Goal: Task Accomplishment & Management: Complete application form

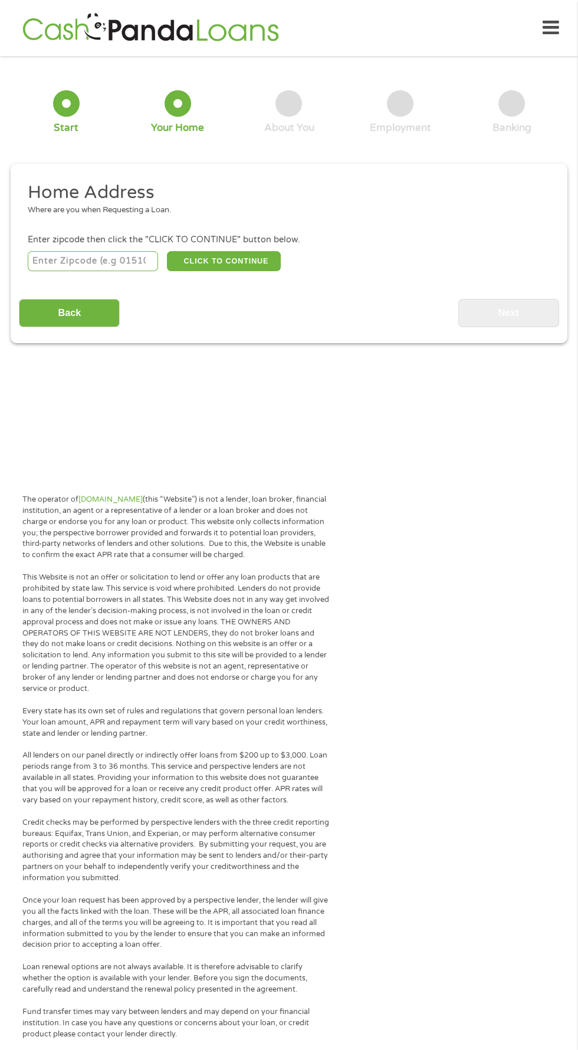
scroll to position [5, 0]
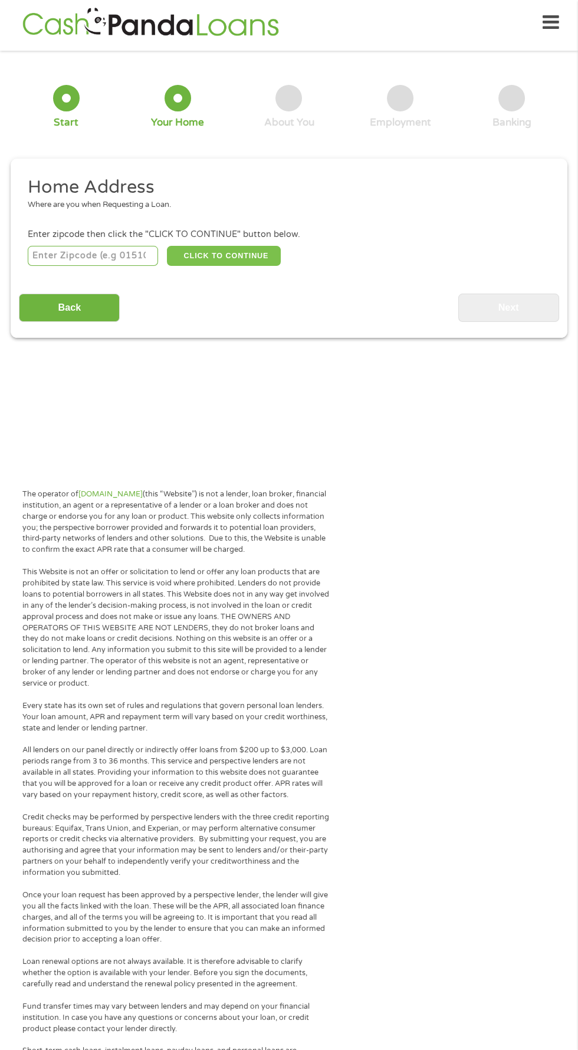
click at [245, 259] on button "CLICK TO CONTINUE" at bounding box center [224, 256] width 114 height 20
click at [94, 258] on input "number" at bounding box center [93, 256] width 131 height 20
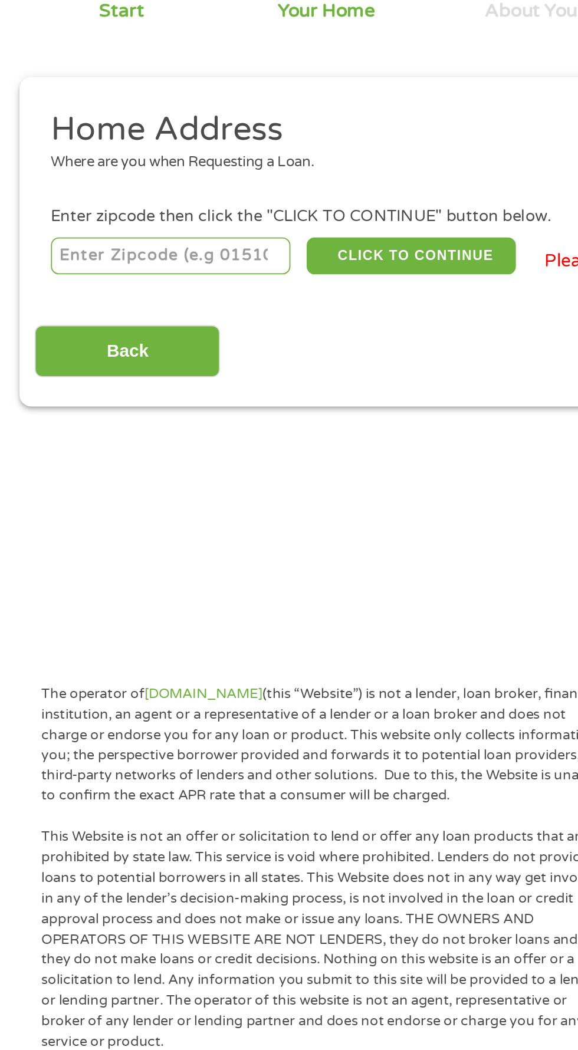
type input "34472"
select select "[US_STATE]"
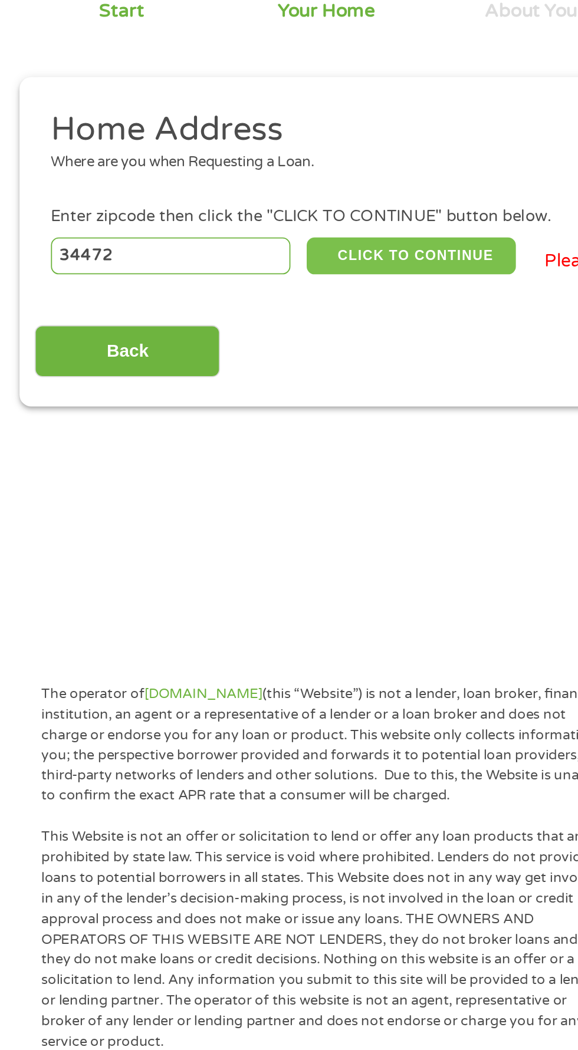
click at [223, 255] on button "CLICK TO CONTINUE" at bounding box center [224, 256] width 114 height 20
type input "34472"
type input "Ocala"
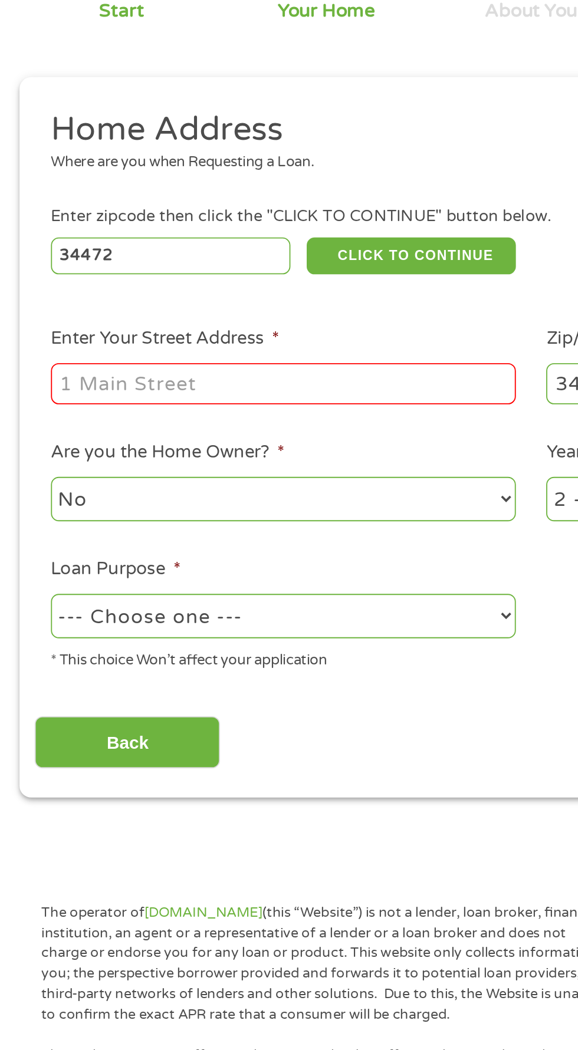
click at [203, 326] on input "Enter Your Street Address *" at bounding box center [154, 325] width 253 height 22
type input "[STREET_ADDRESS]"
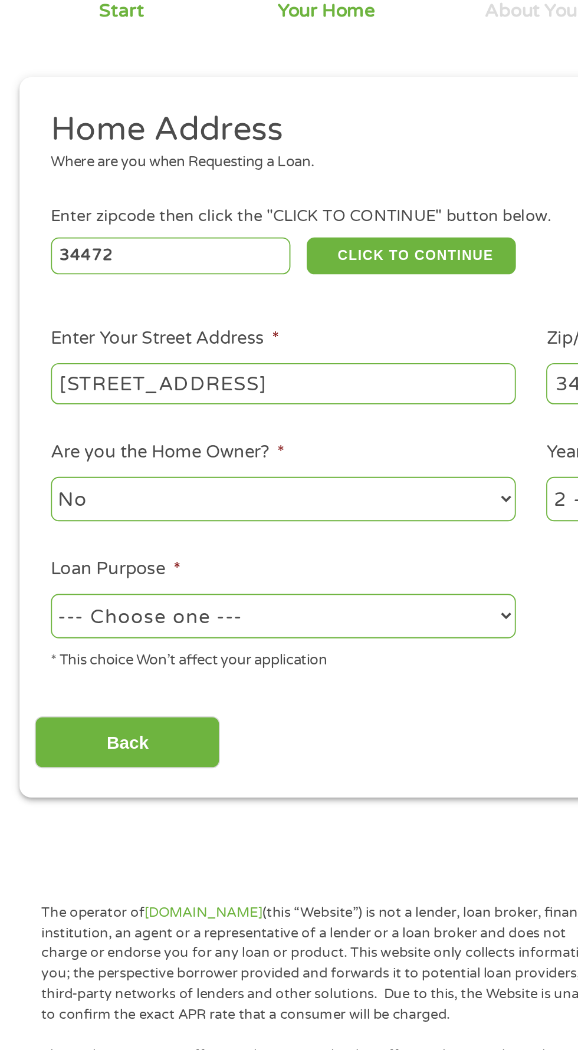
click at [254, 448] on select "--- Choose one --- Pay Bills Debt Consolidation Home Improvement Major Purchase…" at bounding box center [154, 452] width 253 height 24
select select "shorttermcash"
click at [28, 441] on select "--- Choose one --- Pay Bills Debt Consolidation Home Improvement Major Purchase…" at bounding box center [154, 452] width 253 height 24
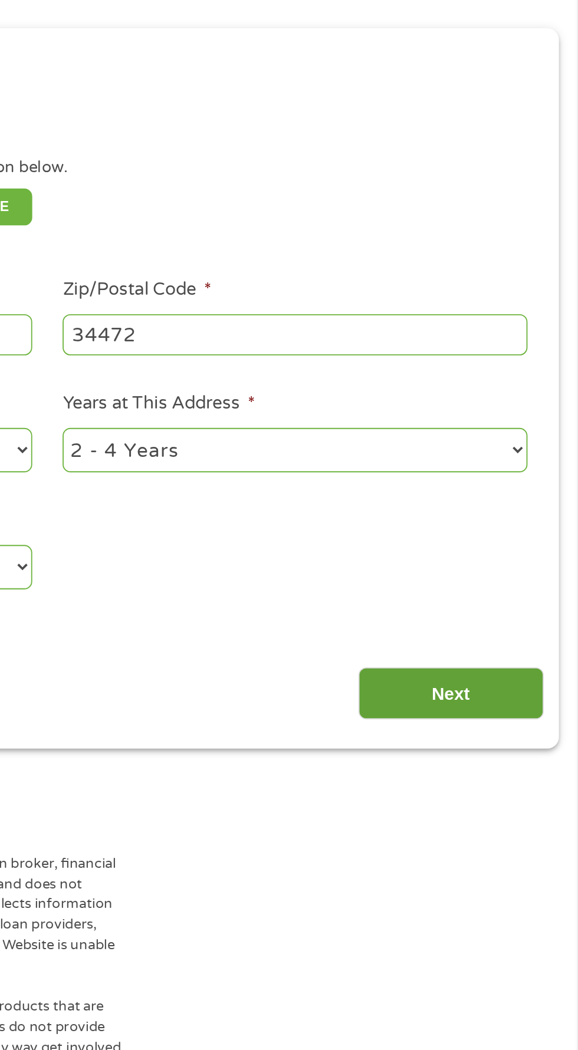
click at [511, 527] on input "Next" at bounding box center [508, 520] width 101 height 29
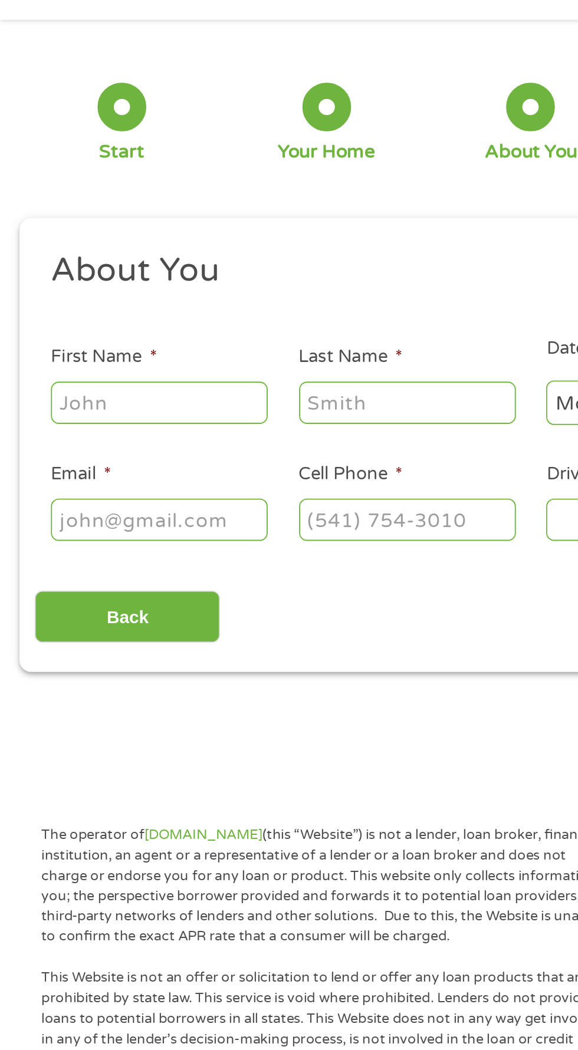
click at [104, 262] on input "First Name *" at bounding box center [87, 259] width 118 height 22
type input "[PERSON_NAME]"
type input "[EMAIL_ADDRESS][DOMAIN_NAME]"
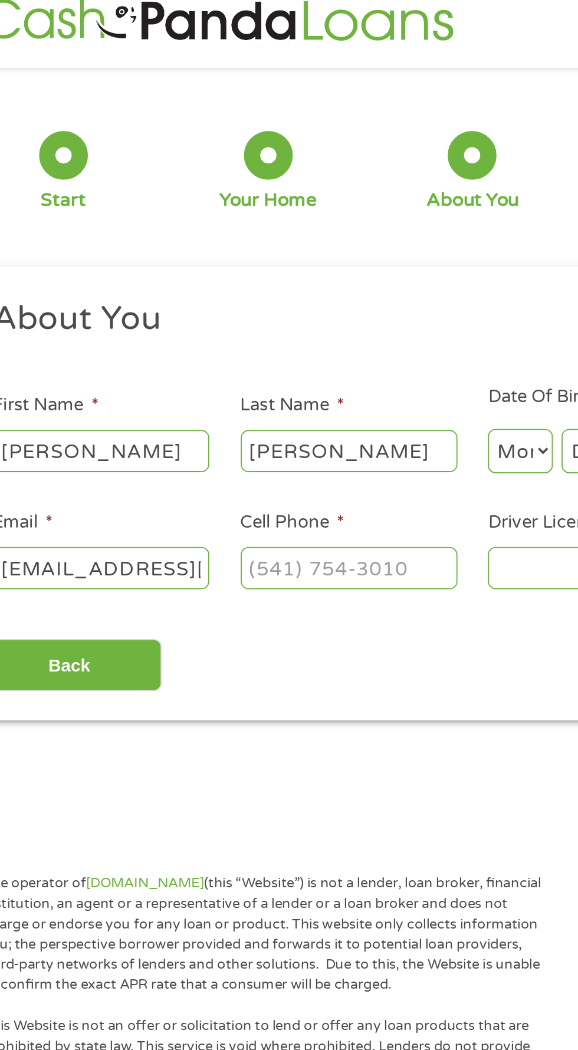
click at [224, 320] on input "Cell Phone *" at bounding box center [222, 322] width 118 height 22
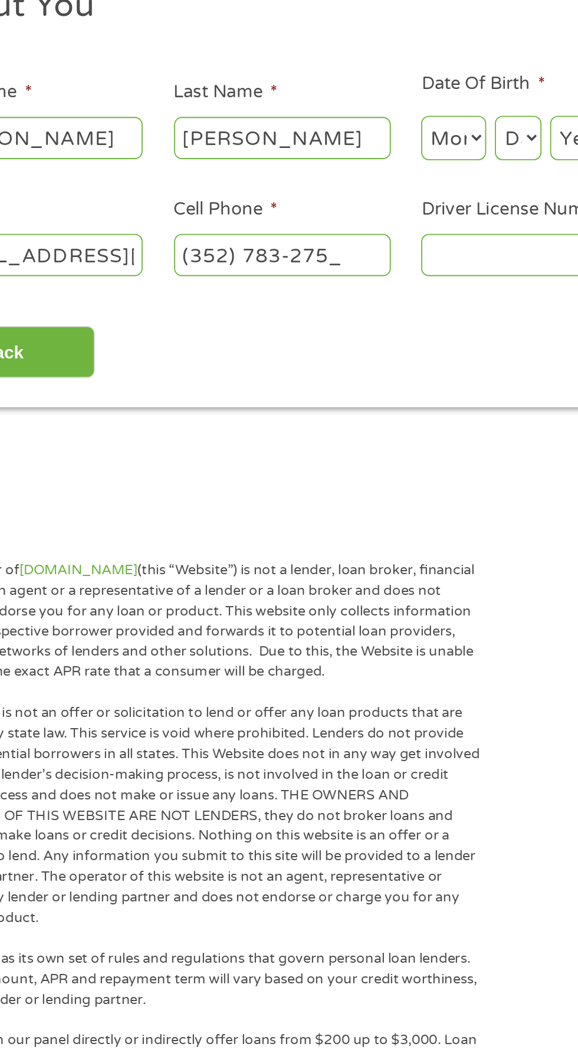
type input "[PHONE_NUMBER]"
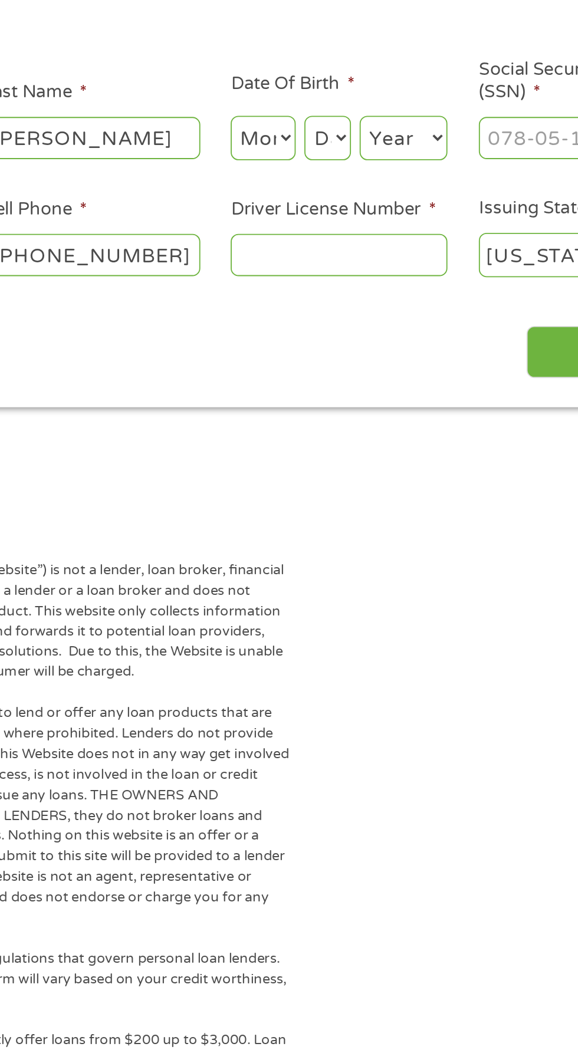
click at [366, 321] on input "Driver License Number *" at bounding box center [356, 322] width 118 height 22
click at [360, 328] on input "Driver License Number *" at bounding box center [356, 322] width 118 height 22
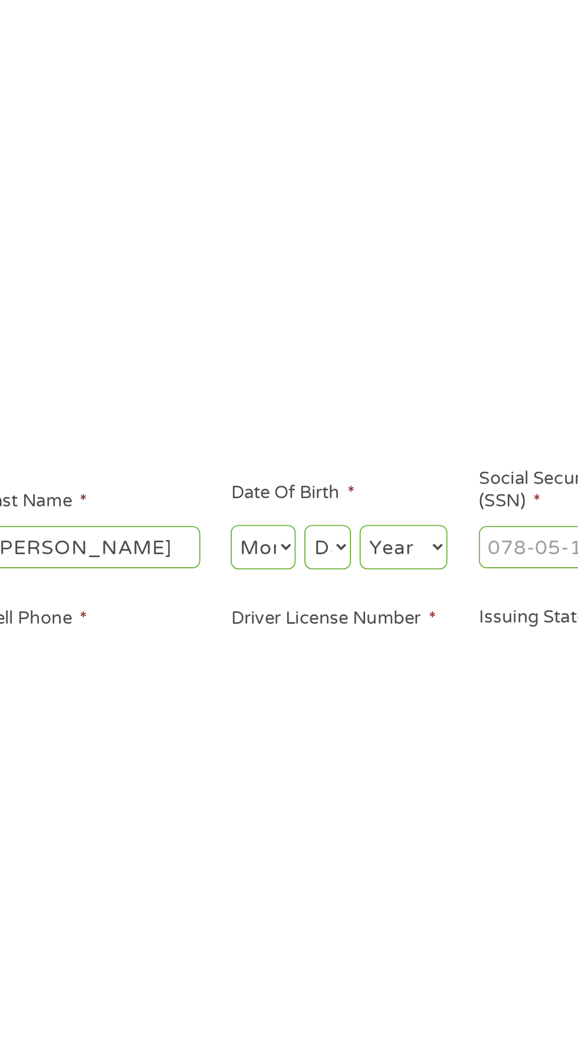
scroll to position [5, 0]
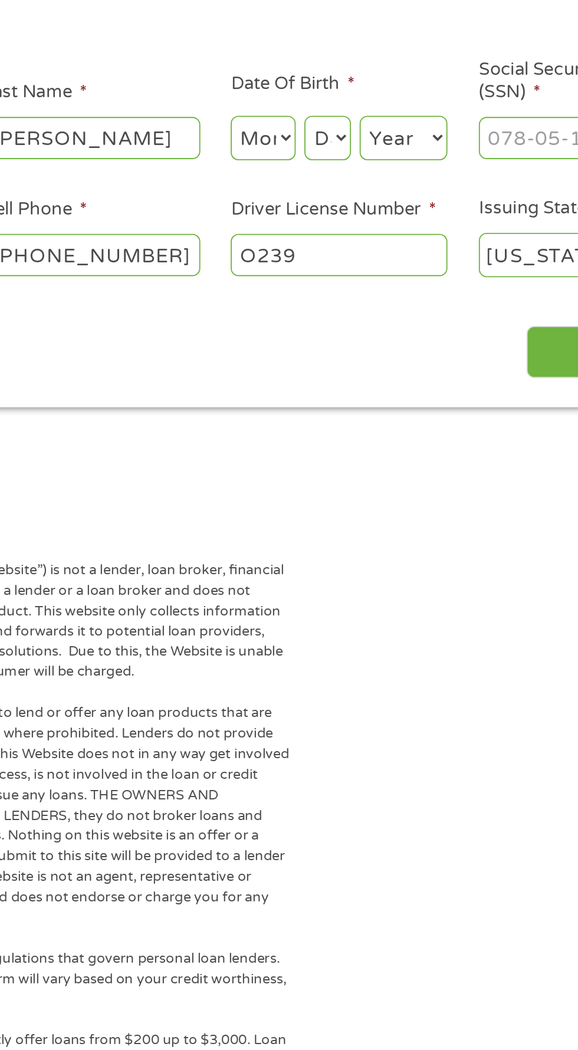
click at [354, 329] on input "O239" at bounding box center [356, 323] width 118 height 22
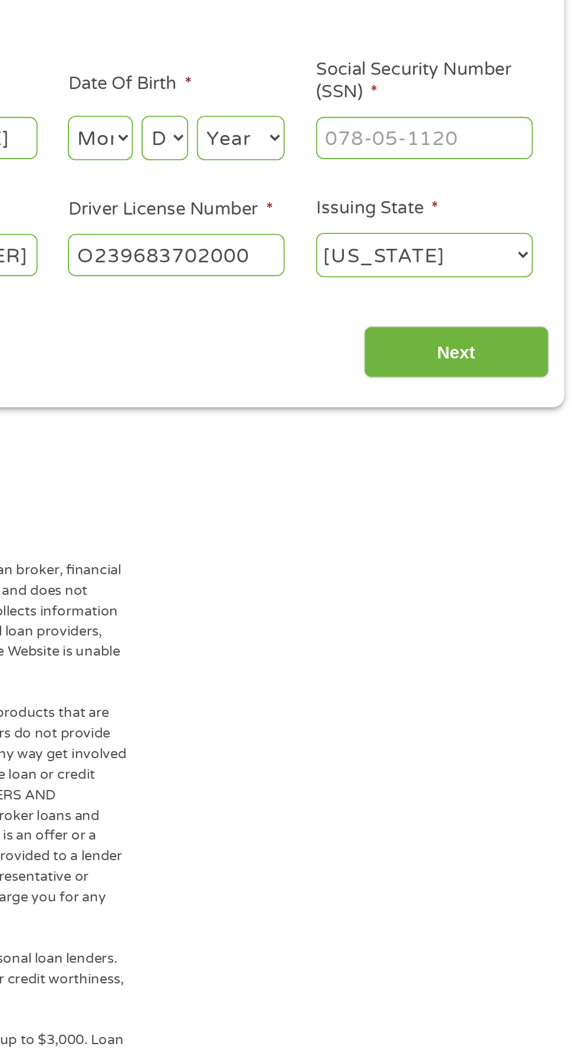
type input "O239683702000"
click at [463, 263] on input "Social Security Number (SSN) *" at bounding box center [491, 259] width 118 height 22
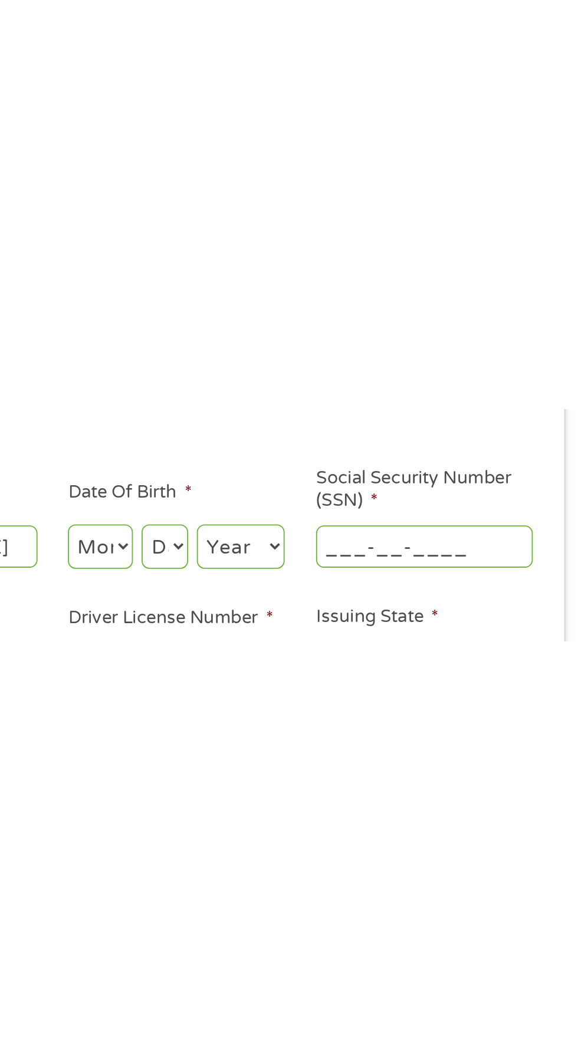
scroll to position [4, 0]
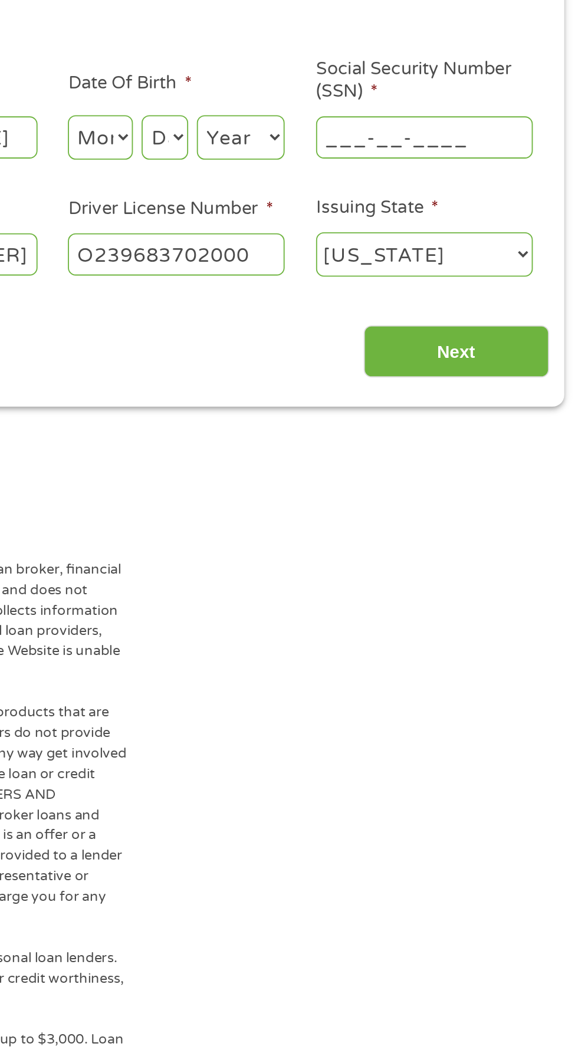
click at [442, 265] on input "___-__-____" at bounding box center [491, 260] width 118 height 22
type input "225-29-2811"
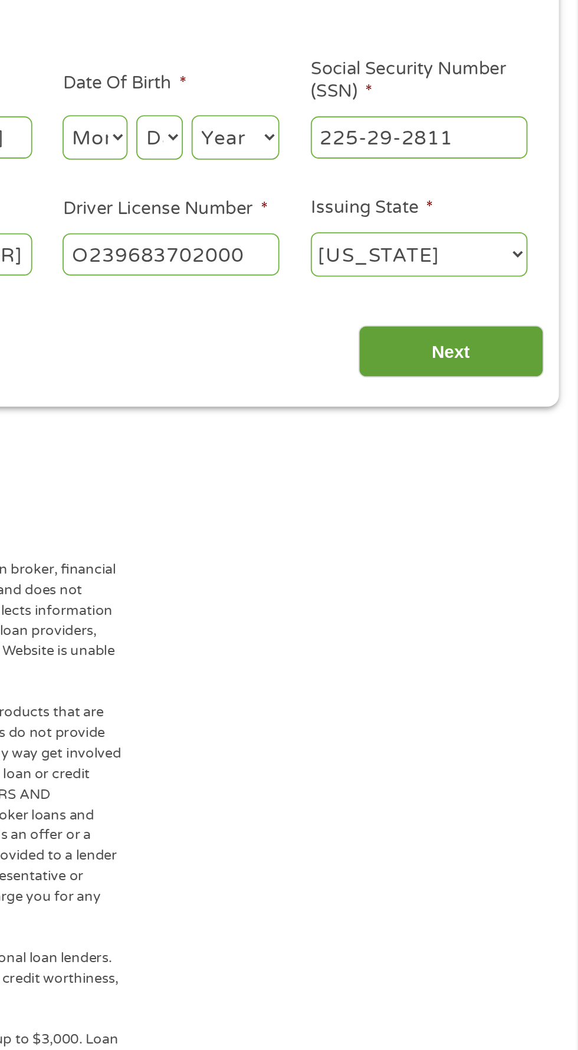
click at [517, 379] on input "Next" at bounding box center [508, 377] width 101 height 29
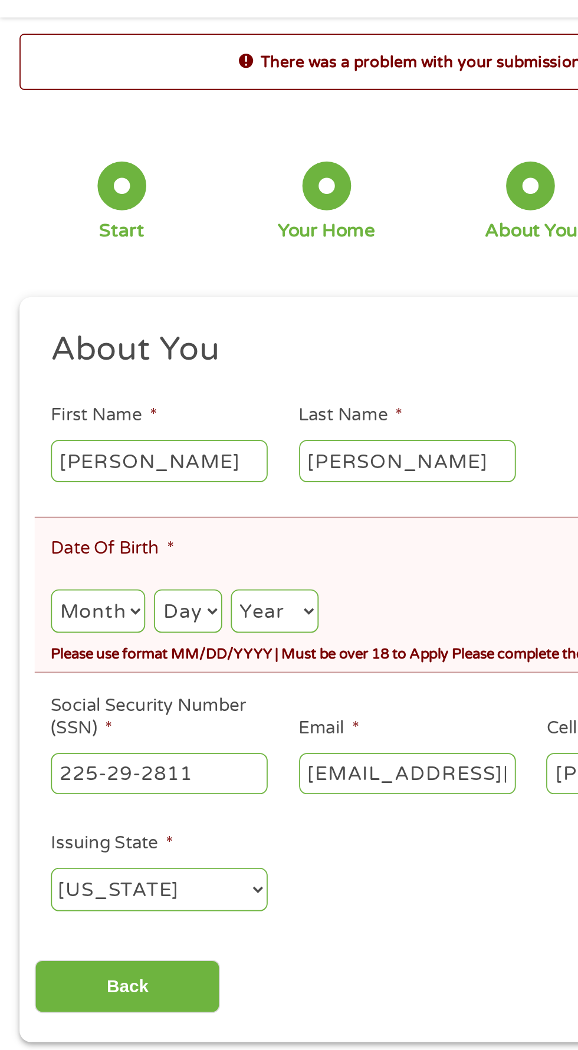
scroll to position [4, 0]
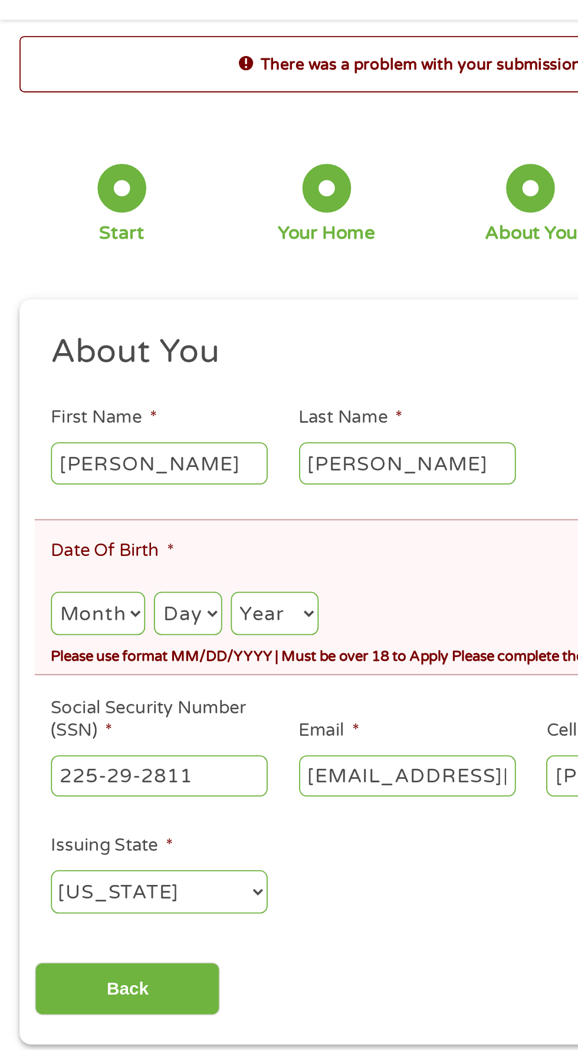
click at [64, 382] on select "Month 1 2 3 4 5 6 7 8 9 10 11 12" at bounding box center [53, 376] width 51 height 24
select select "4"
click at [28, 365] on select "Month 1 2 3 4 5 6 7 8 9 10 11 12" at bounding box center [53, 376] width 51 height 24
click at [114, 381] on select "Day 1 2 3 4 5 6 7 8 9 10 11 12 13 14 15 16 17 18 19 20 21 22 23 24 25 26 27 28 …" at bounding box center [102, 376] width 37 height 24
select select "22"
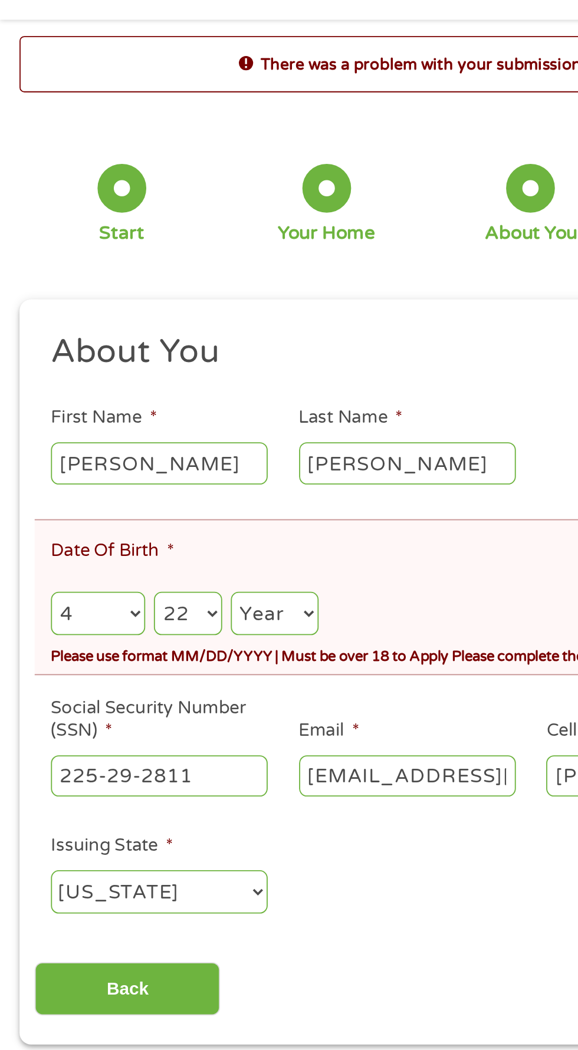
click at [85, 365] on select "Day 1 2 3 4 5 6 7 8 9 10 11 12 13 14 15 16 17 18 19 20 21 22 23 24 25 26 27 28 …" at bounding box center [102, 376] width 37 height 24
click at [161, 380] on select "Year [DATE] 2006 2005 2004 2003 2002 2001 2000 1999 1998 1997 1996 1995 1994 19…" at bounding box center [150, 376] width 48 height 24
select select "1983"
click at [127, 365] on select "Year [DATE] 2006 2005 2004 2003 2002 2001 2000 1999 1998 1997 1996 1995 1994 19…" at bounding box center [150, 376] width 48 height 24
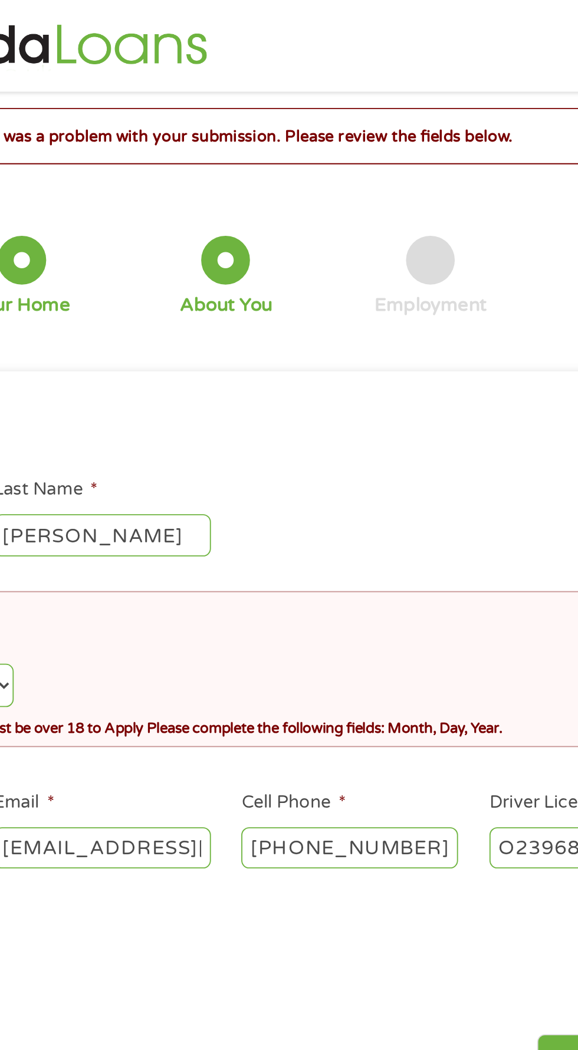
scroll to position [0, 0]
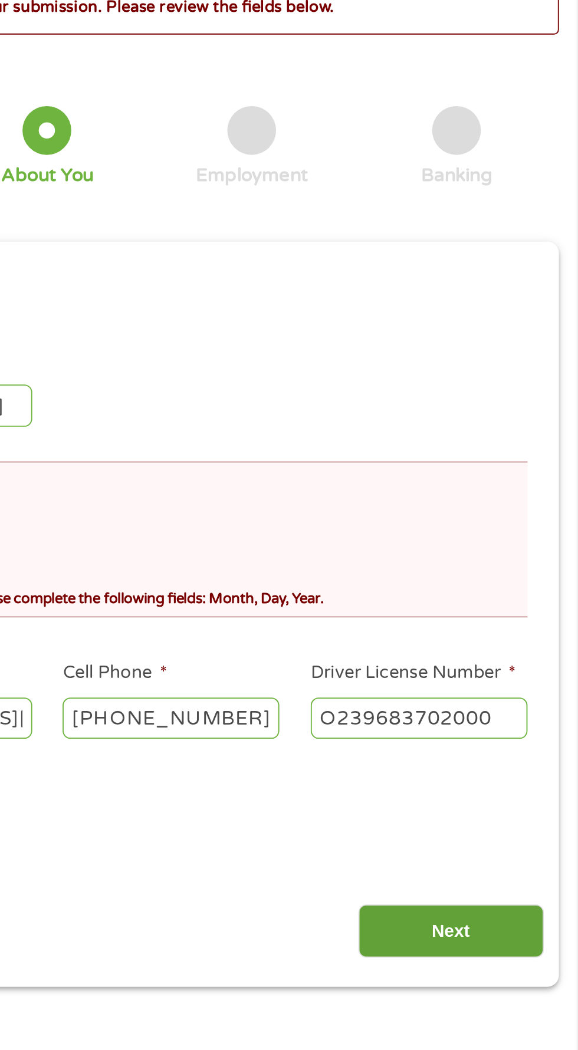
click at [511, 583] on input "Next" at bounding box center [508, 583] width 101 height 29
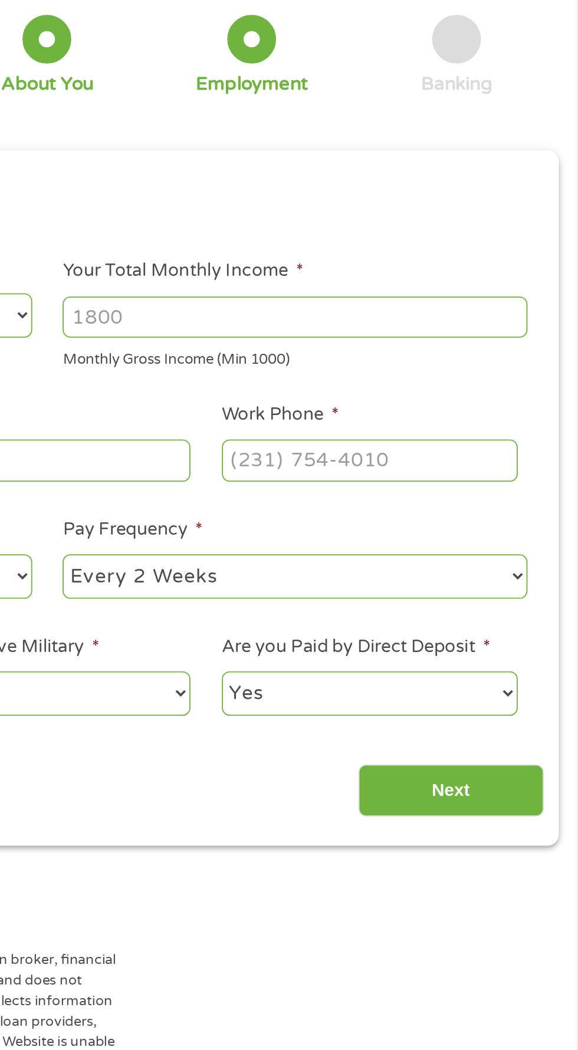
scroll to position [5, 0]
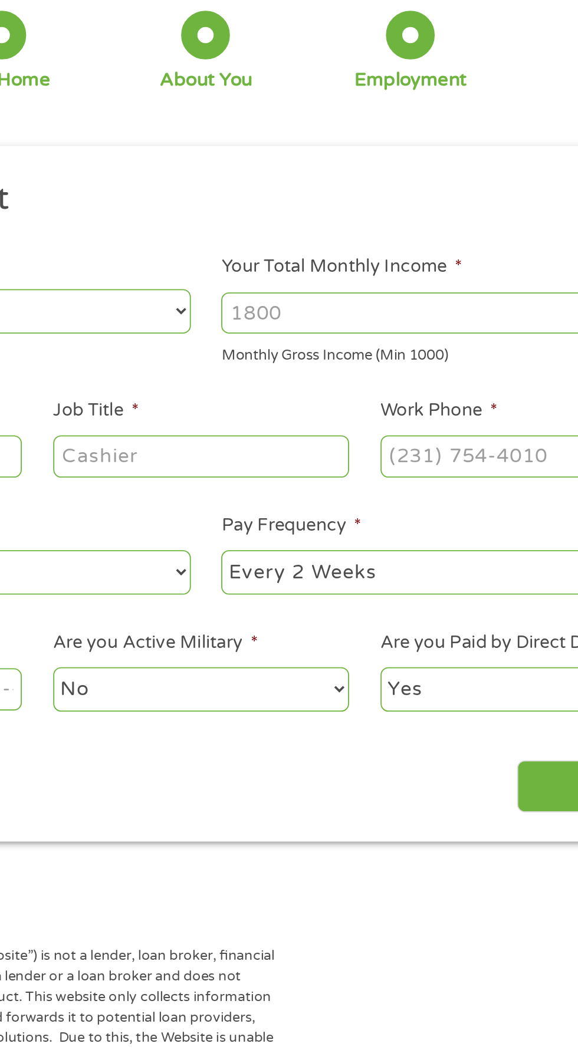
click at [380, 252] on input "Your Total Monthly Income *" at bounding box center [423, 249] width 253 height 22
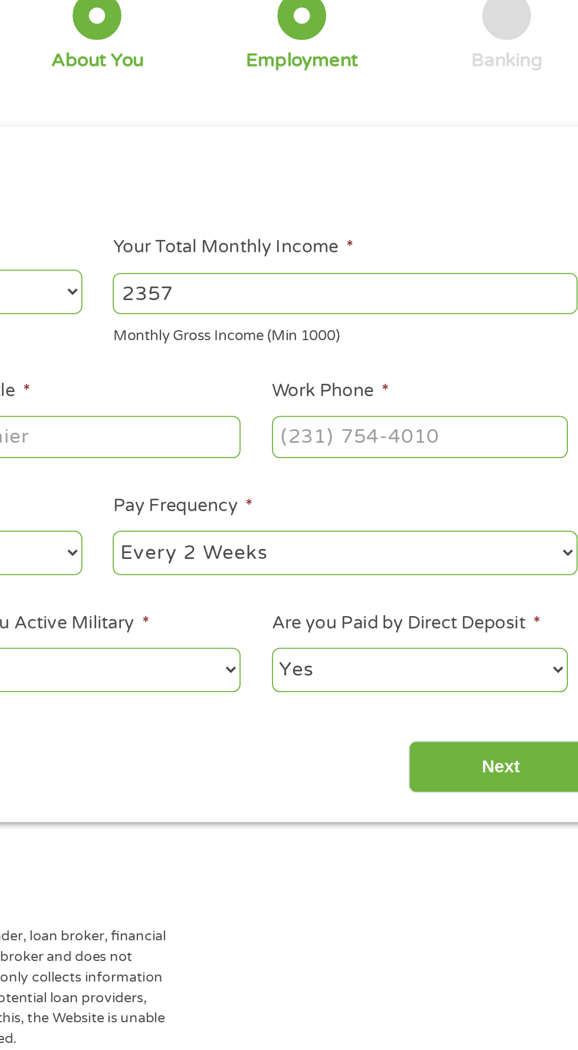
type input "2357"
click at [480, 330] on input "Work Phone *" at bounding box center [464, 327] width 161 height 22
type input "[PHONE_NUMBER]"
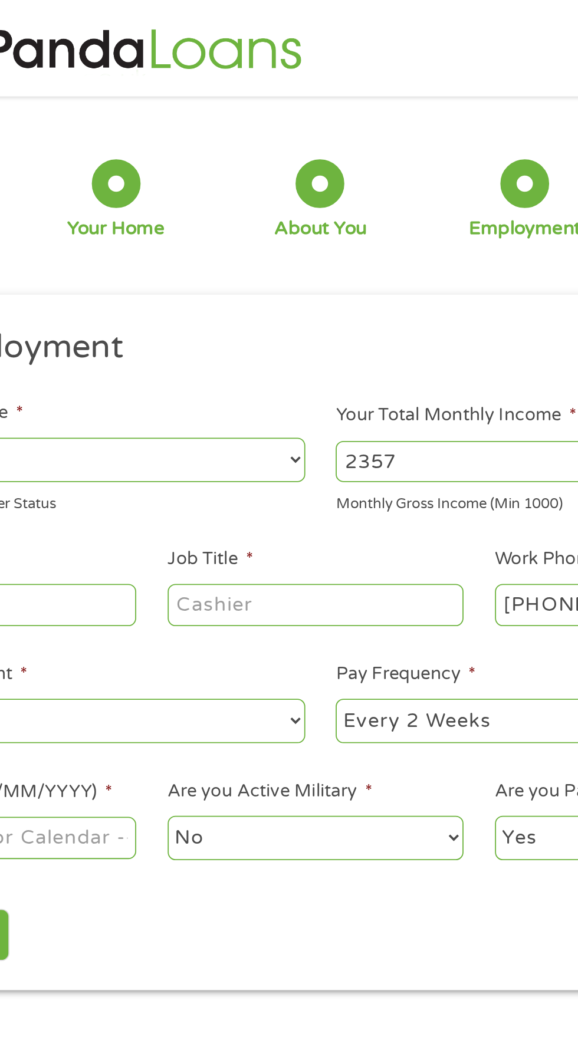
scroll to position [0, 0]
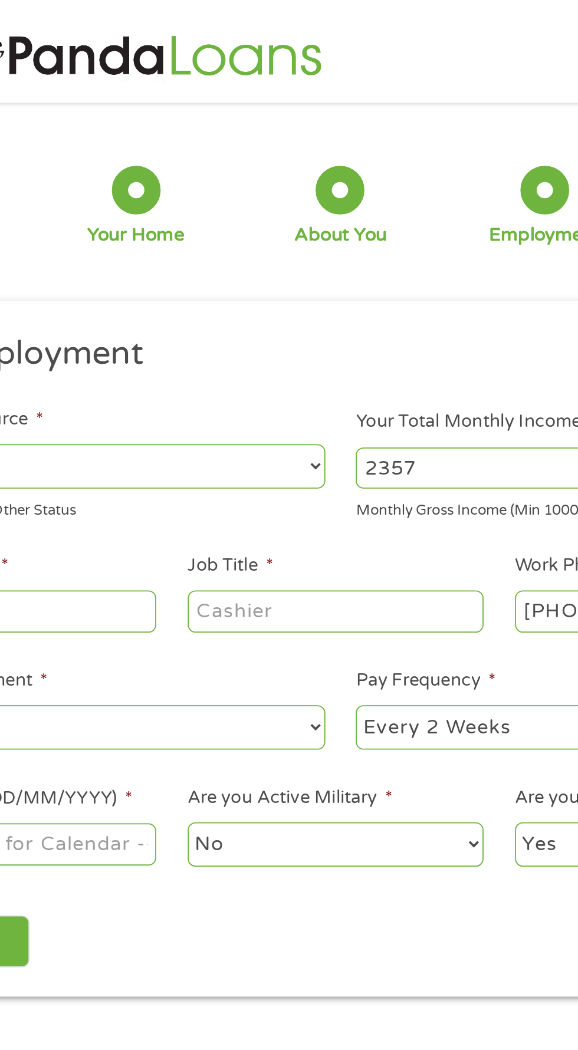
click at [288, 337] on input "Job Title *" at bounding box center [286, 332] width 161 height 22
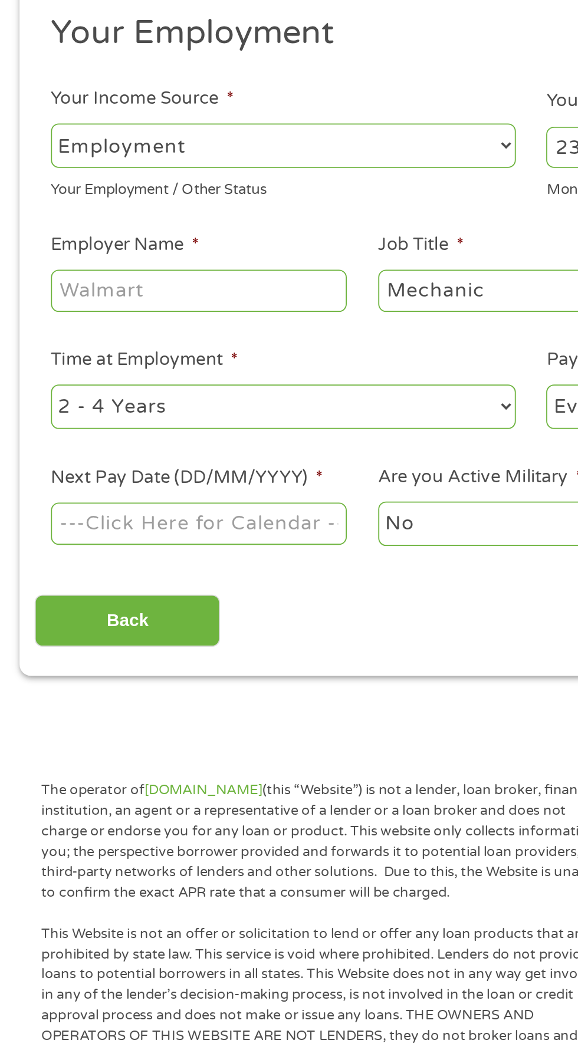
type input "Mechanic"
click at [144, 335] on input "Employer Name *" at bounding box center [108, 332] width 161 height 22
click at [259, 256] on select "--- Choose one --- Employment [DEMOGRAPHIC_DATA] Benefits" at bounding box center [154, 254] width 253 height 24
select select "benefits"
click at [28, 242] on select "--- Choose one --- Employment [DEMOGRAPHIC_DATA] Benefits" at bounding box center [154, 254] width 253 height 24
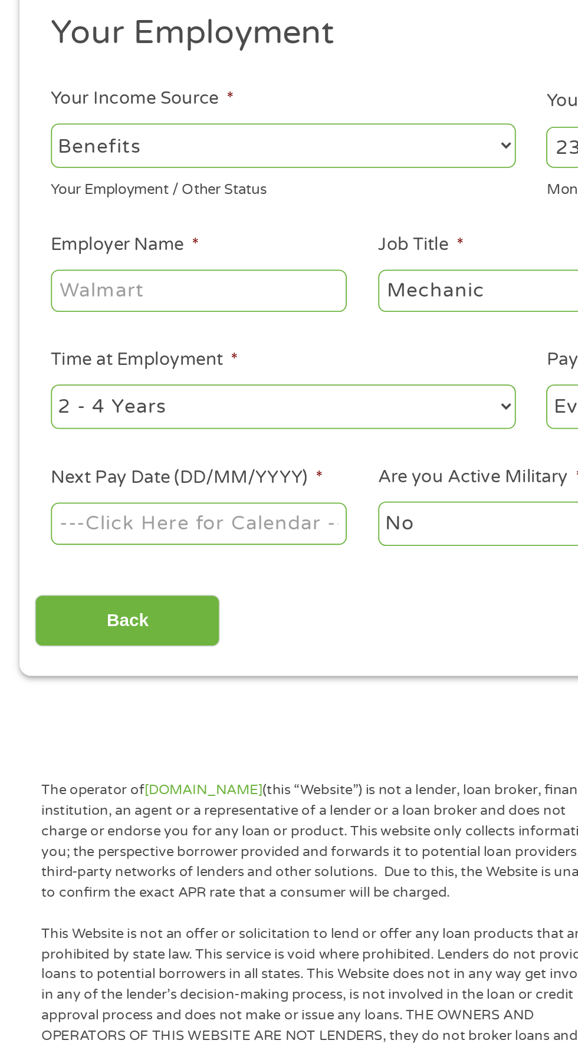
type input "Other"
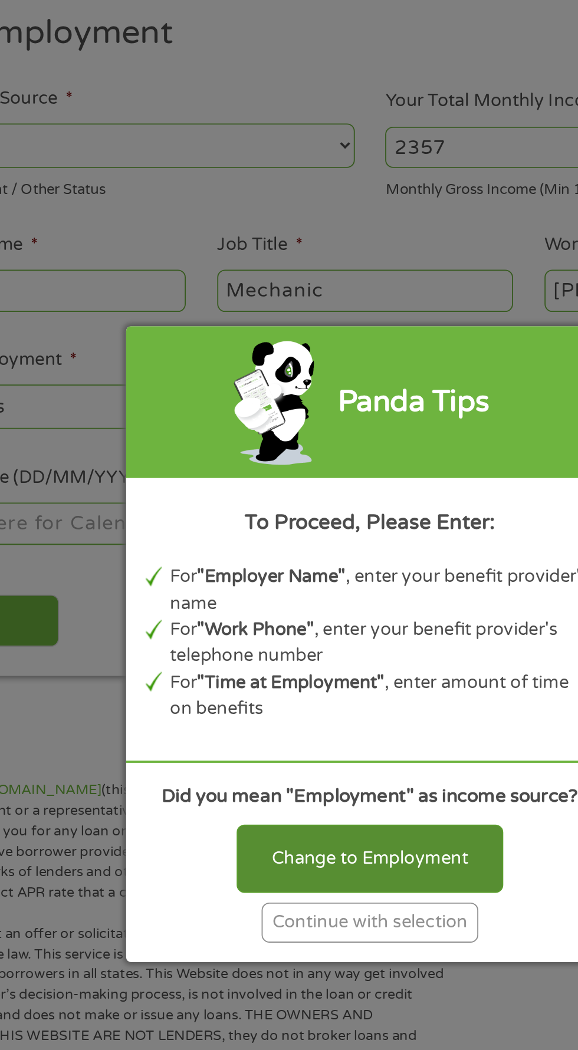
click at [321, 637] on div "Change to Employment" at bounding box center [288, 641] width 145 height 37
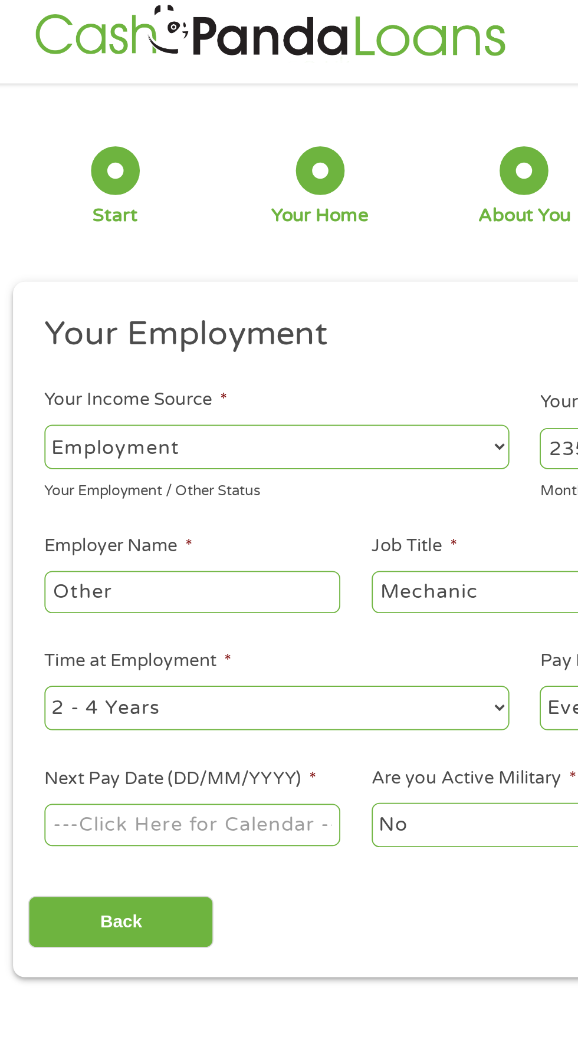
click at [249, 259] on select "--- Choose one --- Employment [DEMOGRAPHIC_DATA] Benefits" at bounding box center [154, 254] width 253 height 24
select select "benefits"
click at [28, 242] on select "--- Choose one --- Employment [DEMOGRAPHIC_DATA] Benefits" at bounding box center [154, 254] width 253 height 24
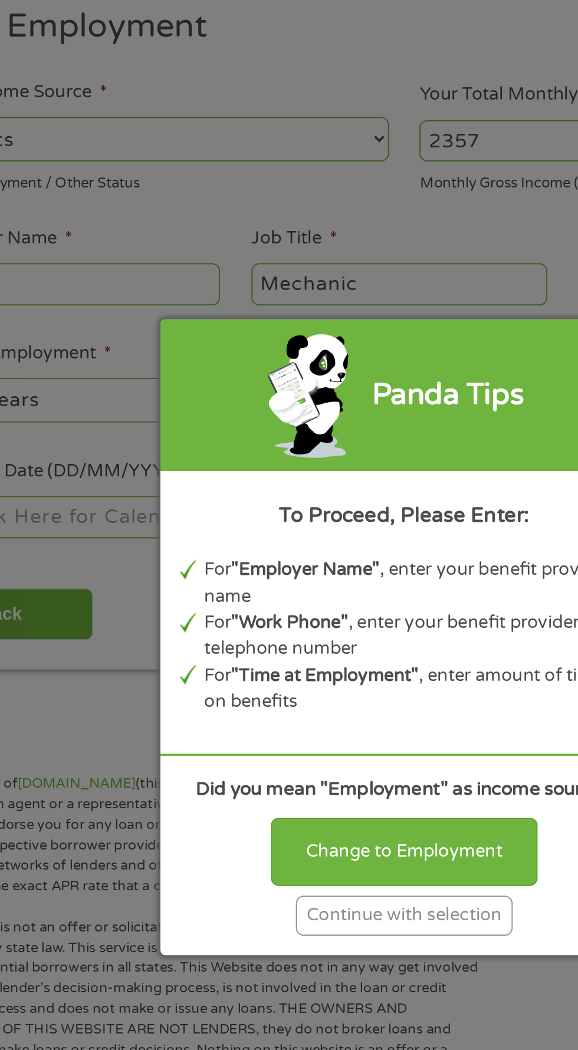
click at [321, 687] on div "Continue with selection" at bounding box center [289, 677] width 118 height 22
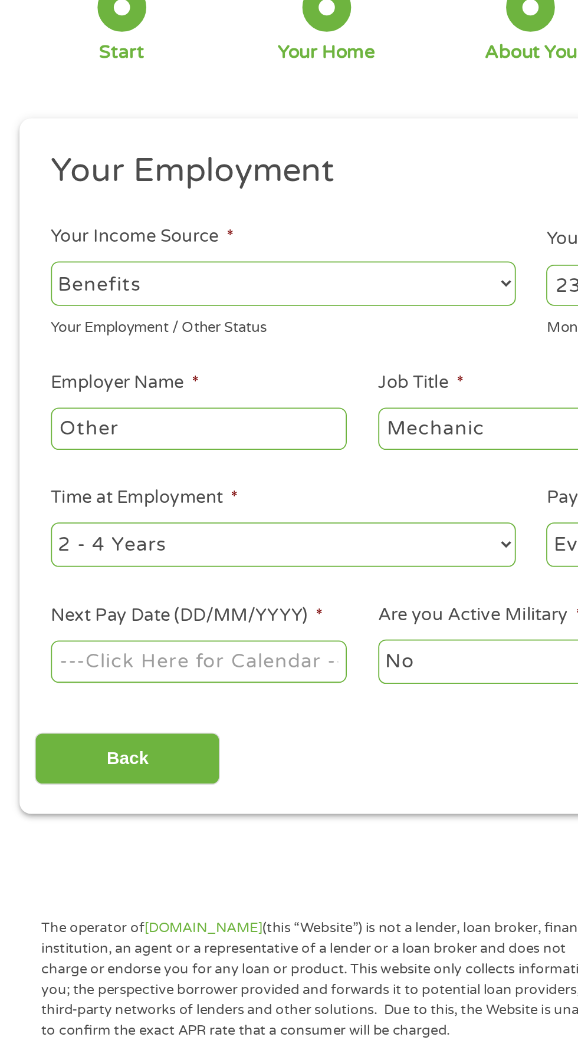
click at [114, 338] on input "Other" at bounding box center [108, 332] width 161 height 22
type input "O"
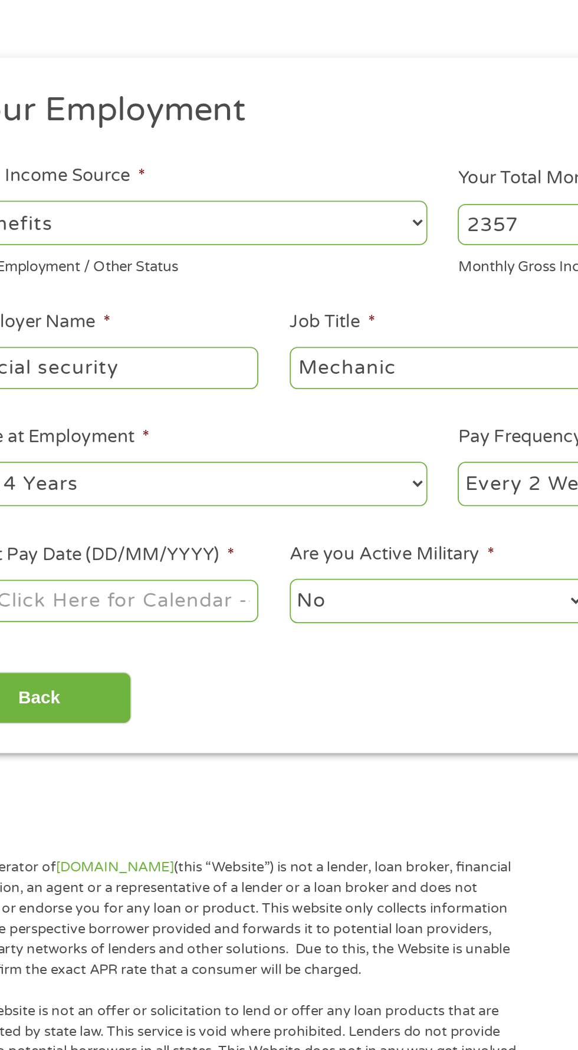
type input "Social security"
click at [298, 337] on input "Mechanic" at bounding box center [286, 332] width 161 height 22
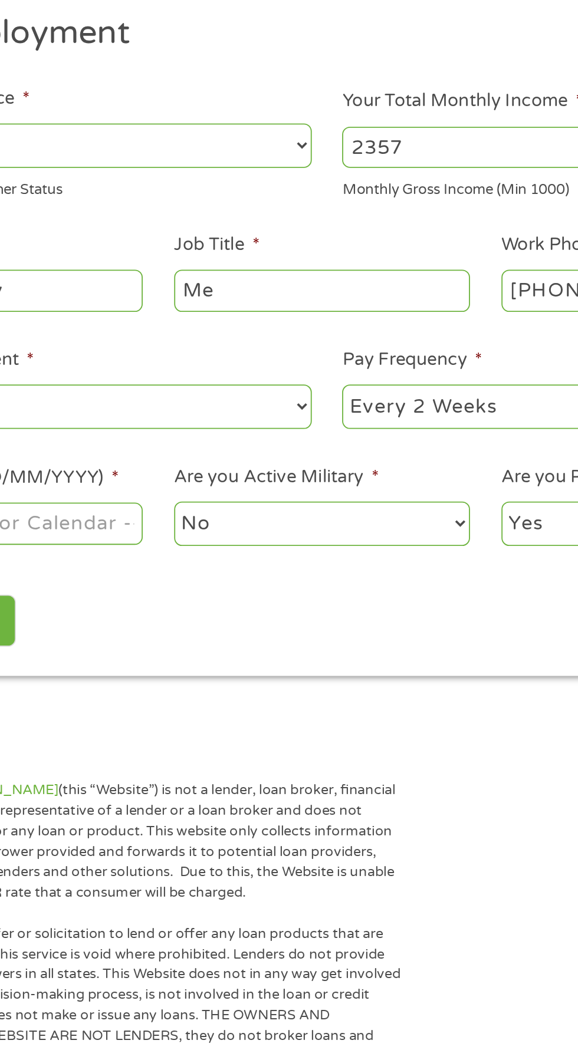
type input "M"
type input "Death benifits"
click at [364, 394] on select "--- Choose one --- Every 2 Weeks Every Week Monthly Semi-Monthly" at bounding box center [423, 396] width 253 height 24
select select "monthly"
click at [297, 384] on select "--- Choose one --- Every 2 Weeks Every Week Monthly Semi-Monthly" at bounding box center [423, 396] width 253 height 24
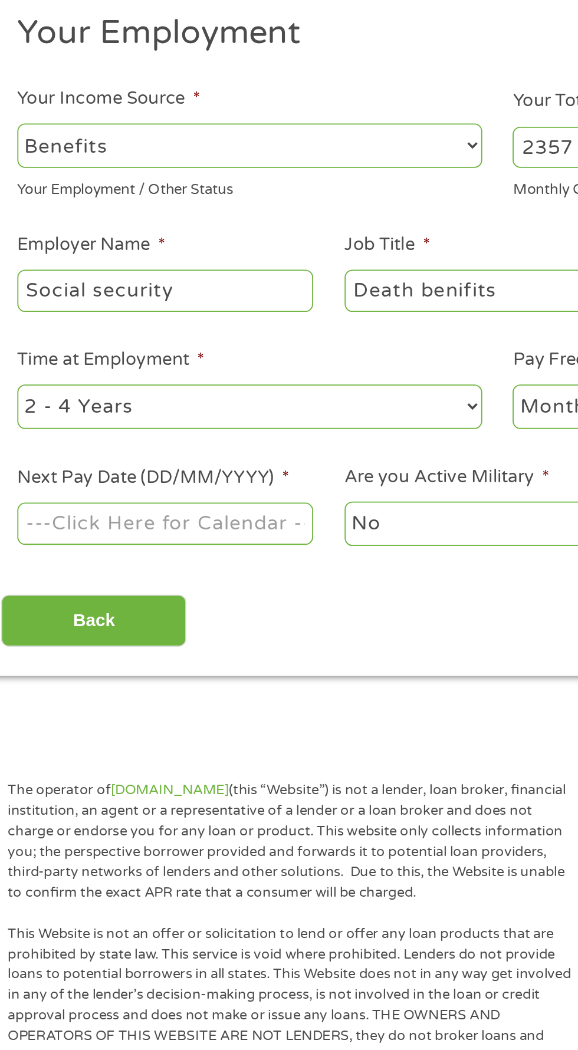
click at [152, 459] on body "Home Get Loan Offer How it works FAQs Blog Cash Loans Quick Loans Online Loans …" at bounding box center [289, 898] width 578 height 1797
click at [124, 462] on input "Next Pay Date (DD/MM/YYYY) *" at bounding box center [108, 459] width 161 height 22
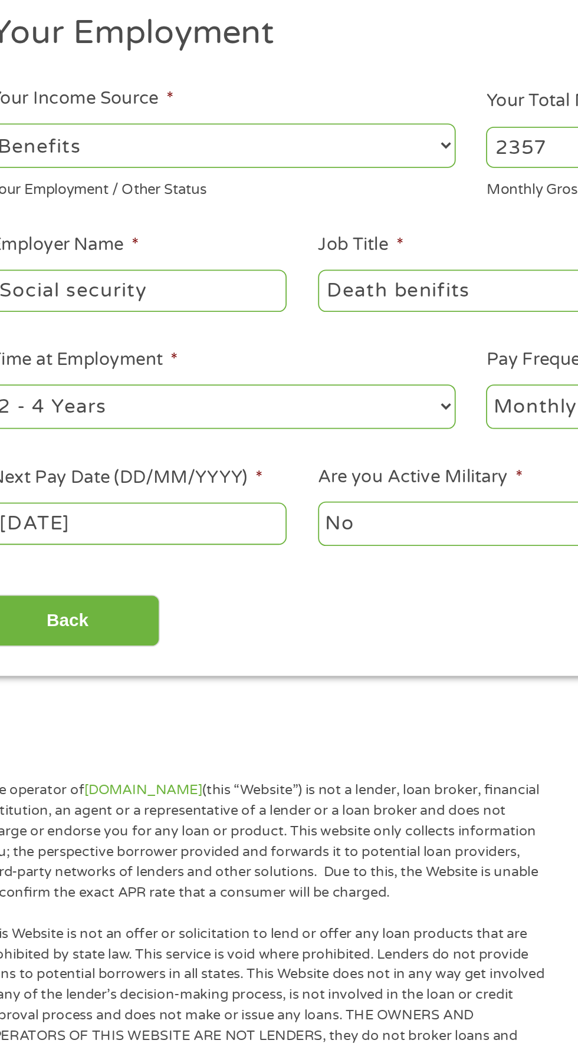
click at [139, 433] on label "Next Pay Date (DD/MM/YYYY) *" at bounding box center [102, 435] width 148 height 12
click at [139, 448] on input "[DATE]" at bounding box center [108, 459] width 161 height 22
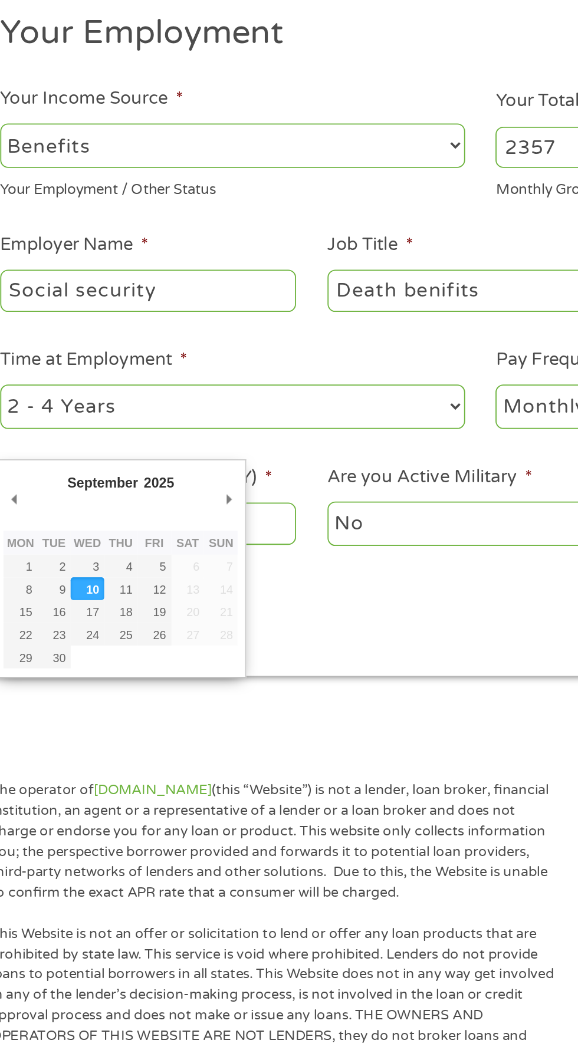
type input "[DATE]"
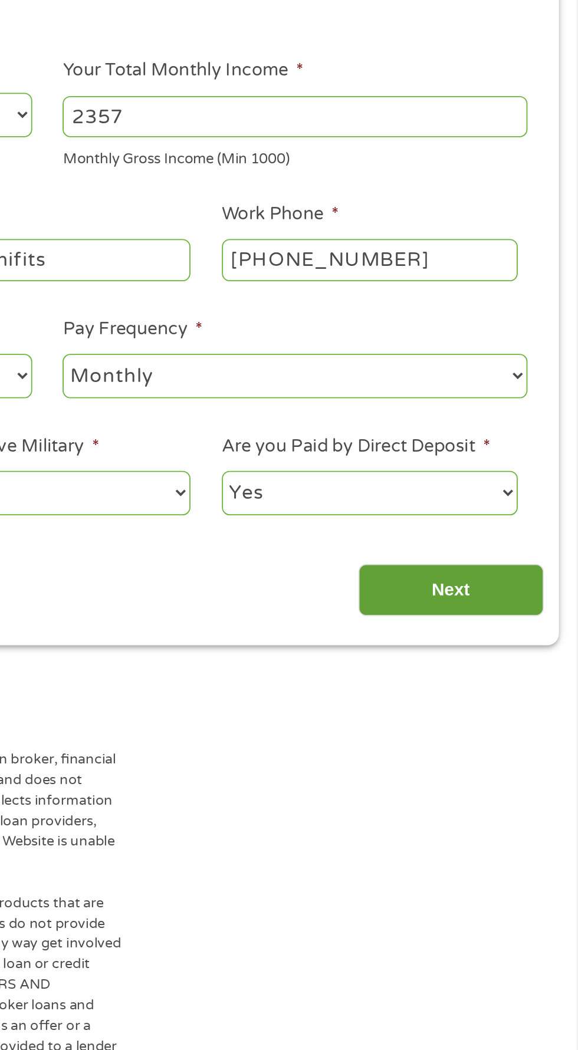
click at [534, 514] on input "Next" at bounding box center [508, 512] width 101 height 29
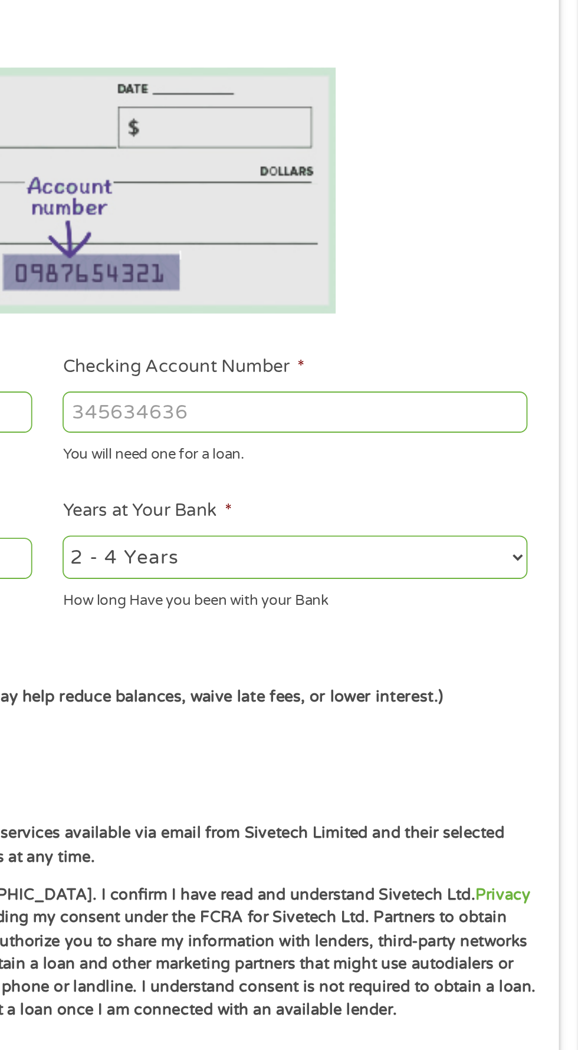
scroll to position [5, 0]
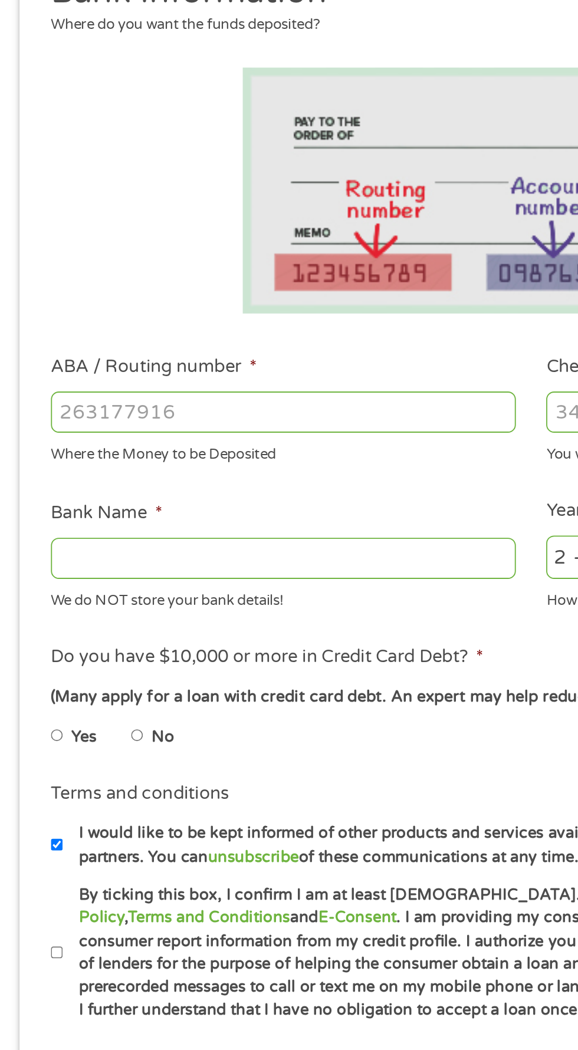
click at [165, 412] on input "ABA / Routing number *" at bounding box center [154, 415] width 253 height 22
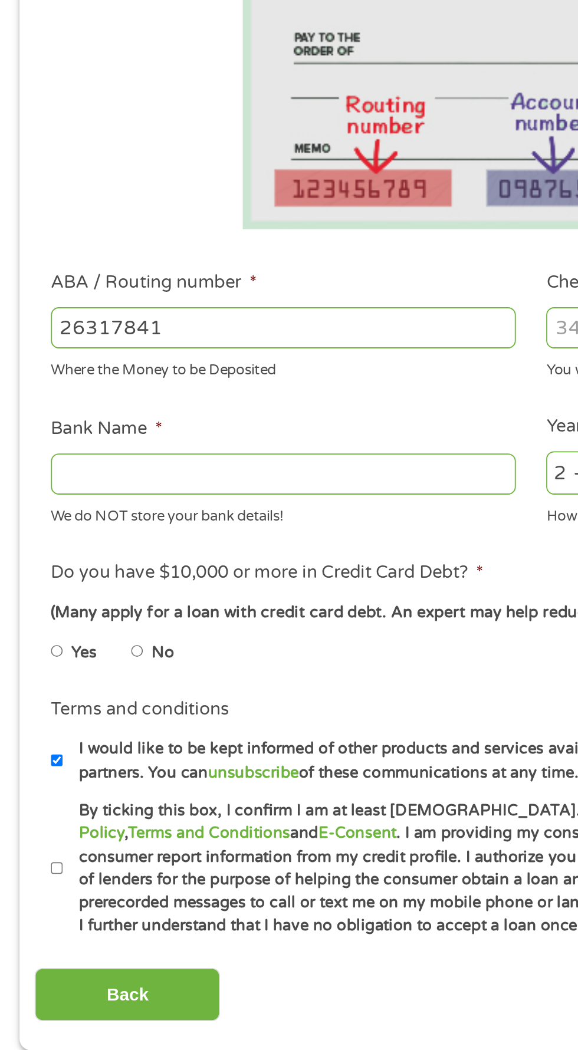
type input "263178410"
type input "[US_STATE] CREDIT UNION"
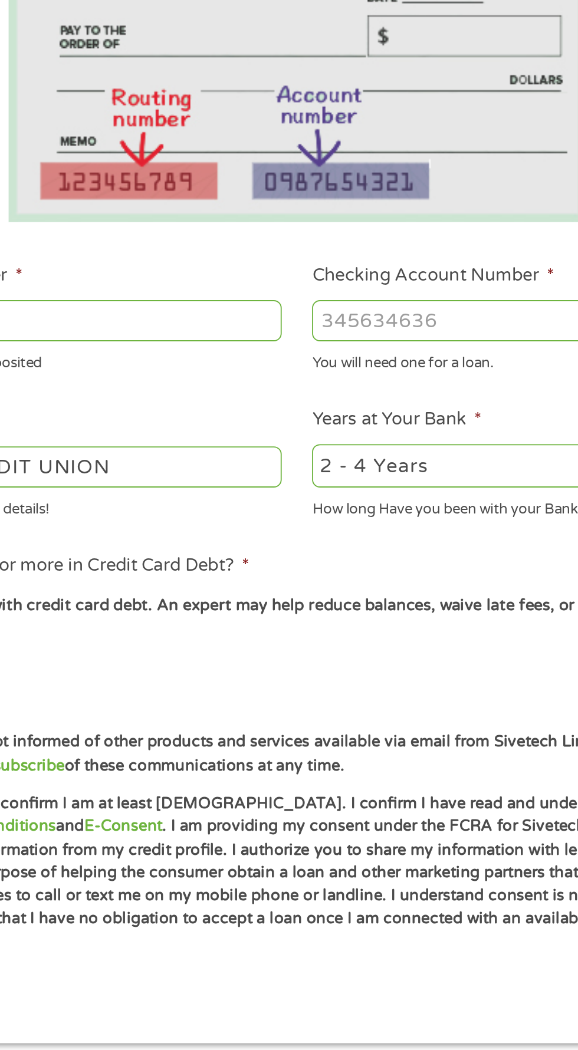
type input "263178410"
click at [373, 418] on input "Checking Account Number *" at bounding box center [423, 415] width 253 height 22
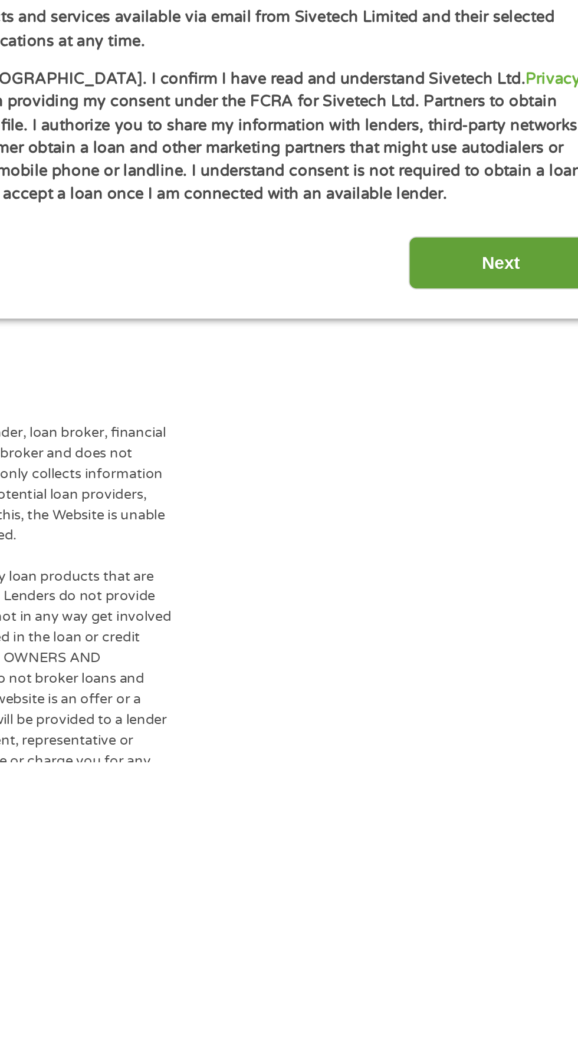
type input "1080000631936"
click at [508, 783] on input "Next" at bounding box center [508, 778] width 101 height 29
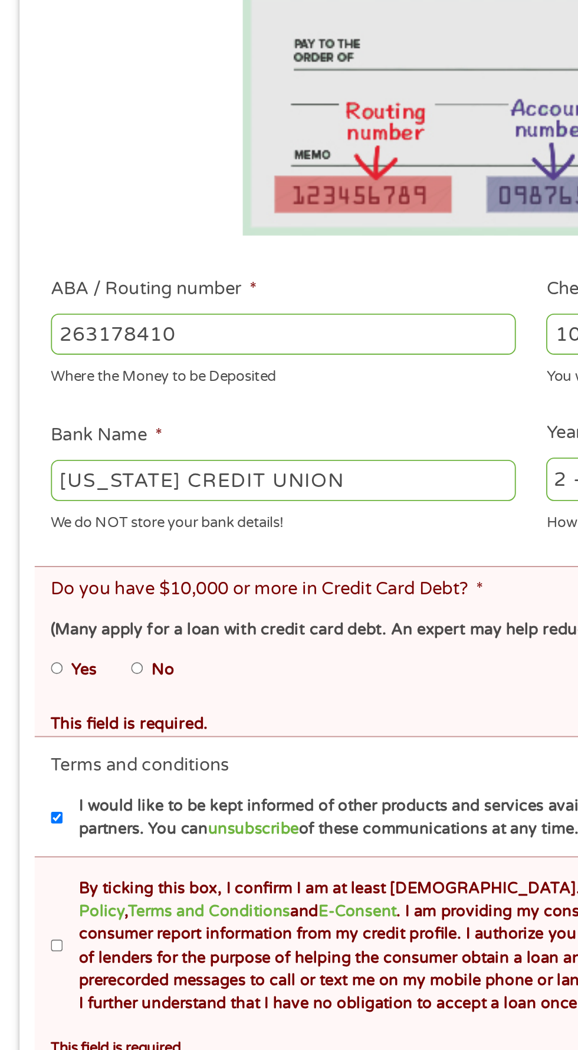
click at [78, 647] on input "No" at bounding box center [74, 642] width 7 height 19
radio input "true"
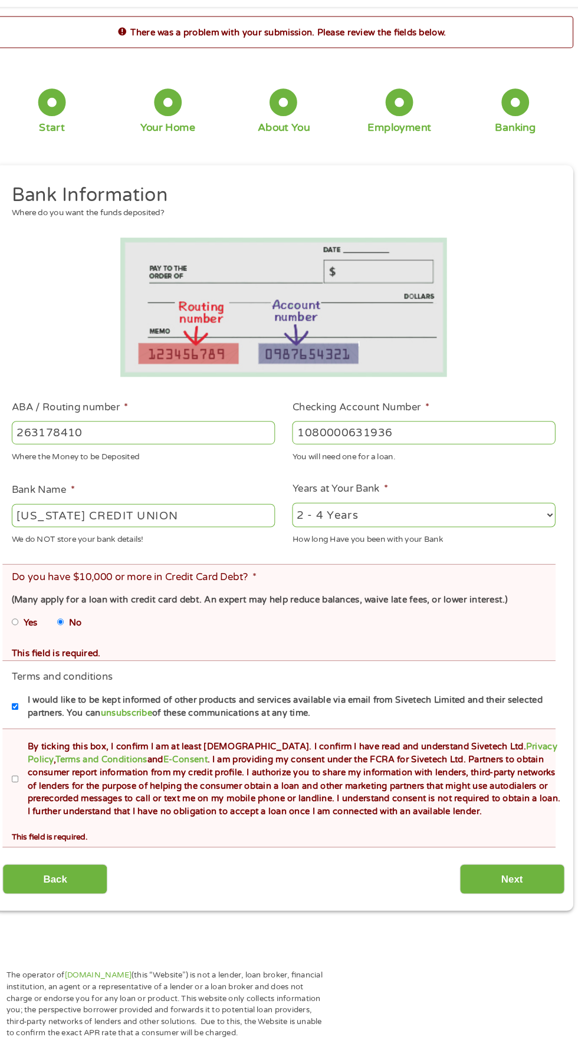
click at [48, 805] on label "By ticking this box, I confirm I am at least [DEMOGRAPHIC_DATA]. I confirm I ha…" at bounding box center [294, 792] width 521 height 75
click at [35, 802] on input "By ticking this box, I confirm I am at least [DEMOGRAPHIC_DATA]. I confirm I ha…" at bounding box center [31, 793] width 7 height 19
checkbox input "true"
click at [509, 889] on input "Next" at bounding box center [508, 888] width 101 height 29
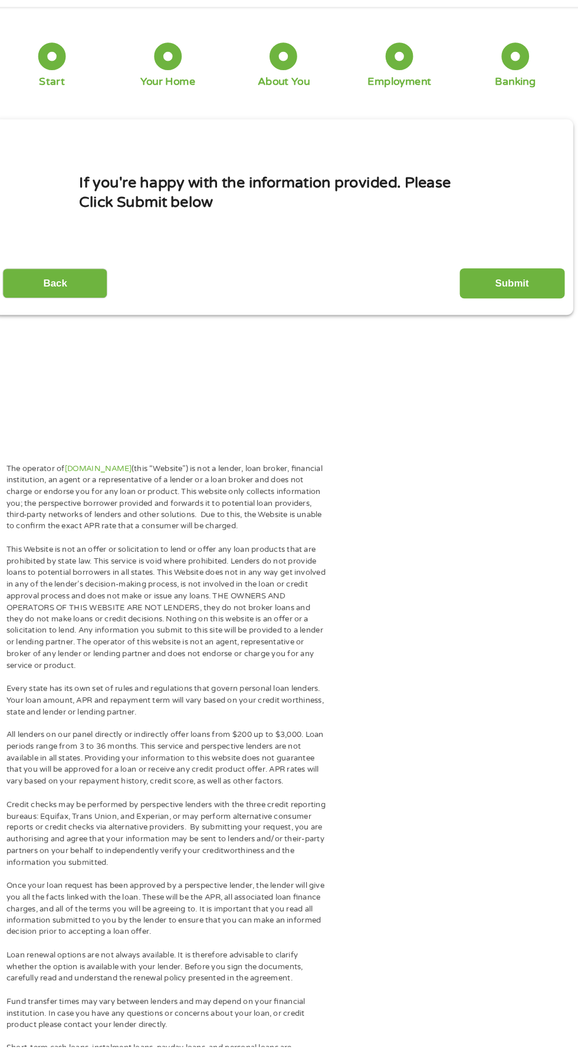
scroll to position [5, 5]
click at [509, 315] on input "Submit" at bounding box center [508, 316] width 101 height 29
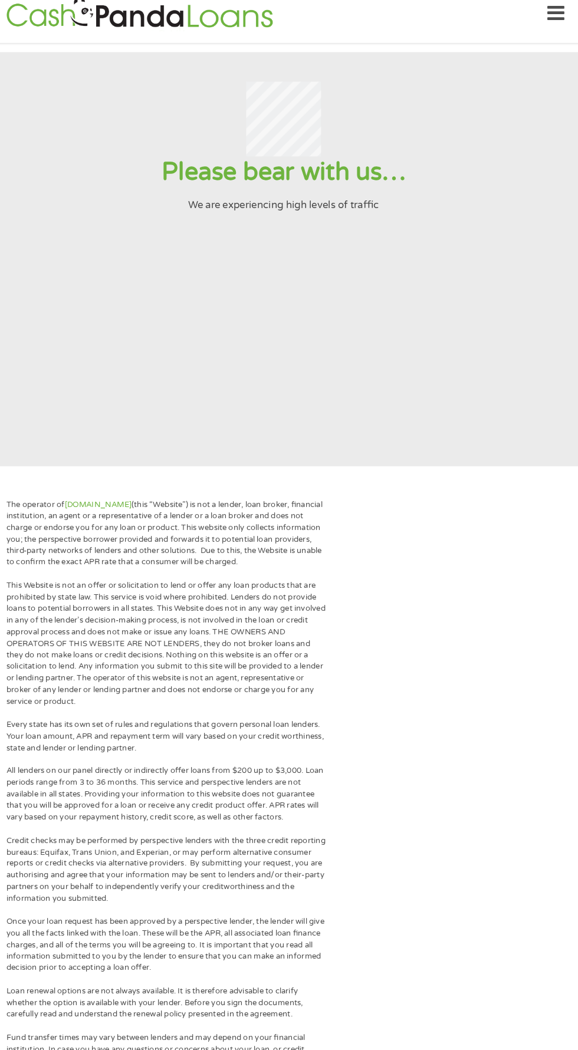
scroll to position [0, 0]
